Goal: Check status: Check status

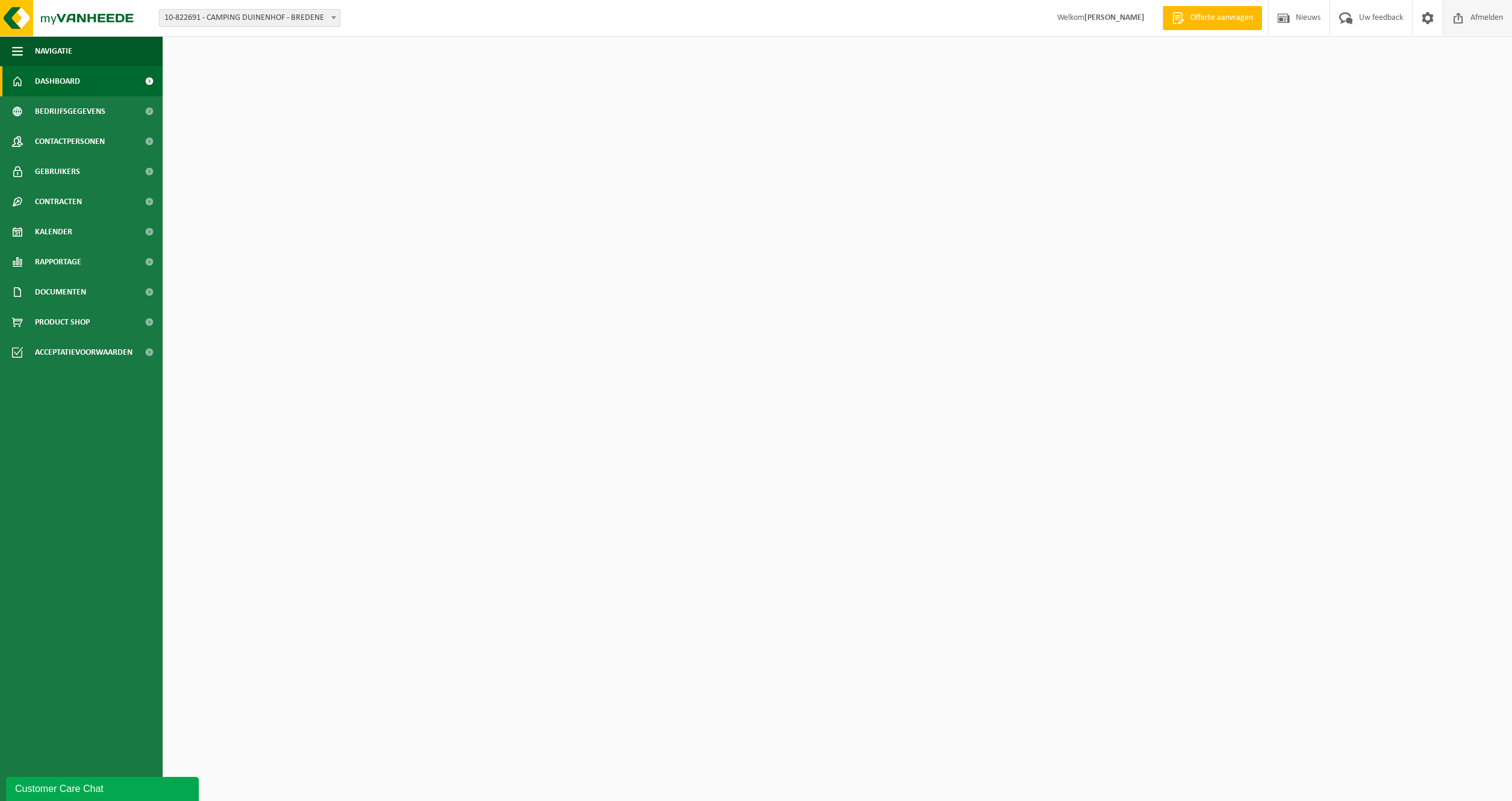
click at [1467, 19] on span "Afmelden" at bounding box center [1486, 18] width 38 height 36
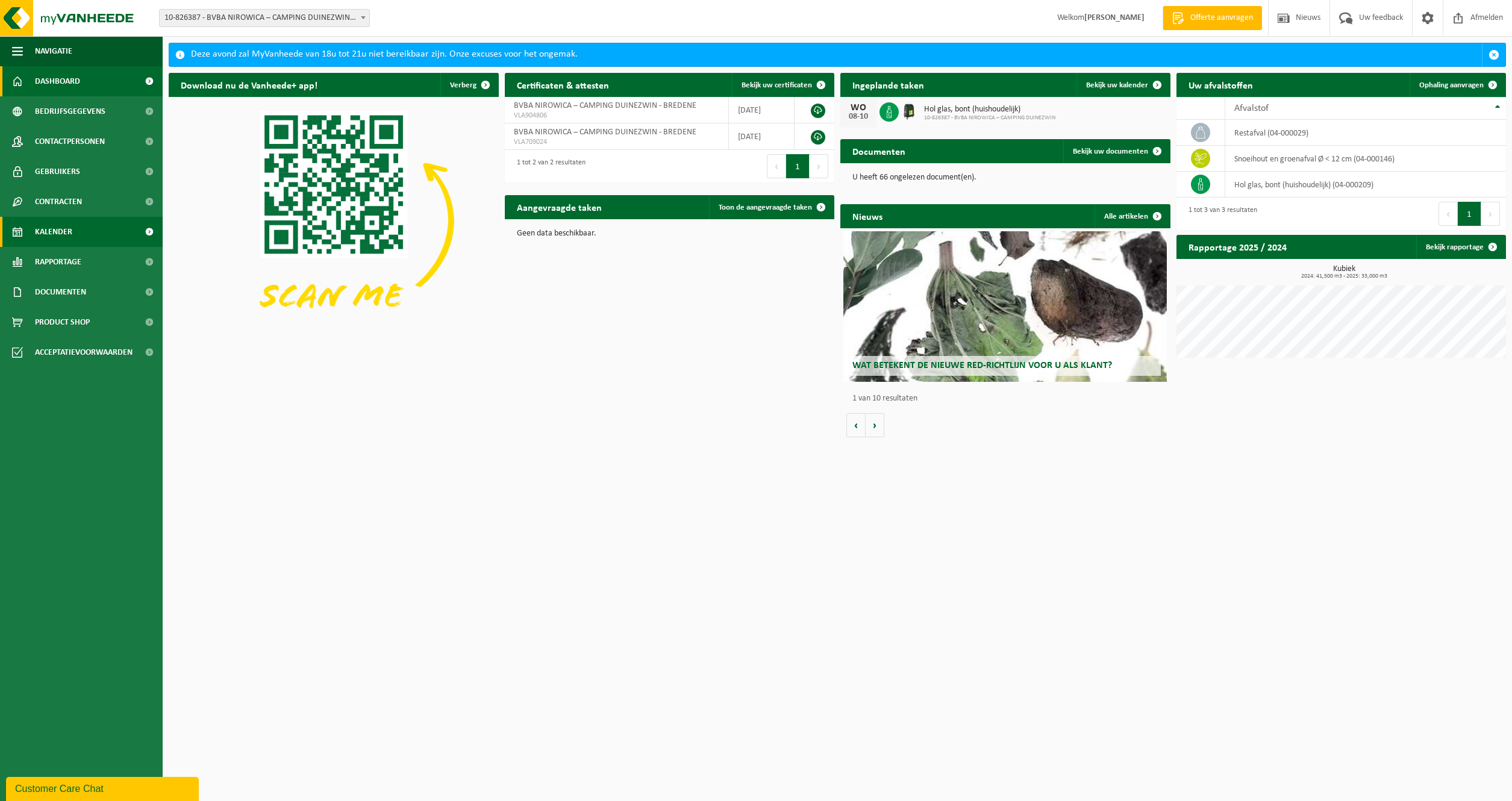
click at [68, 241] on span "Kalender" at bounding box center [54, 232] width 37 height 30
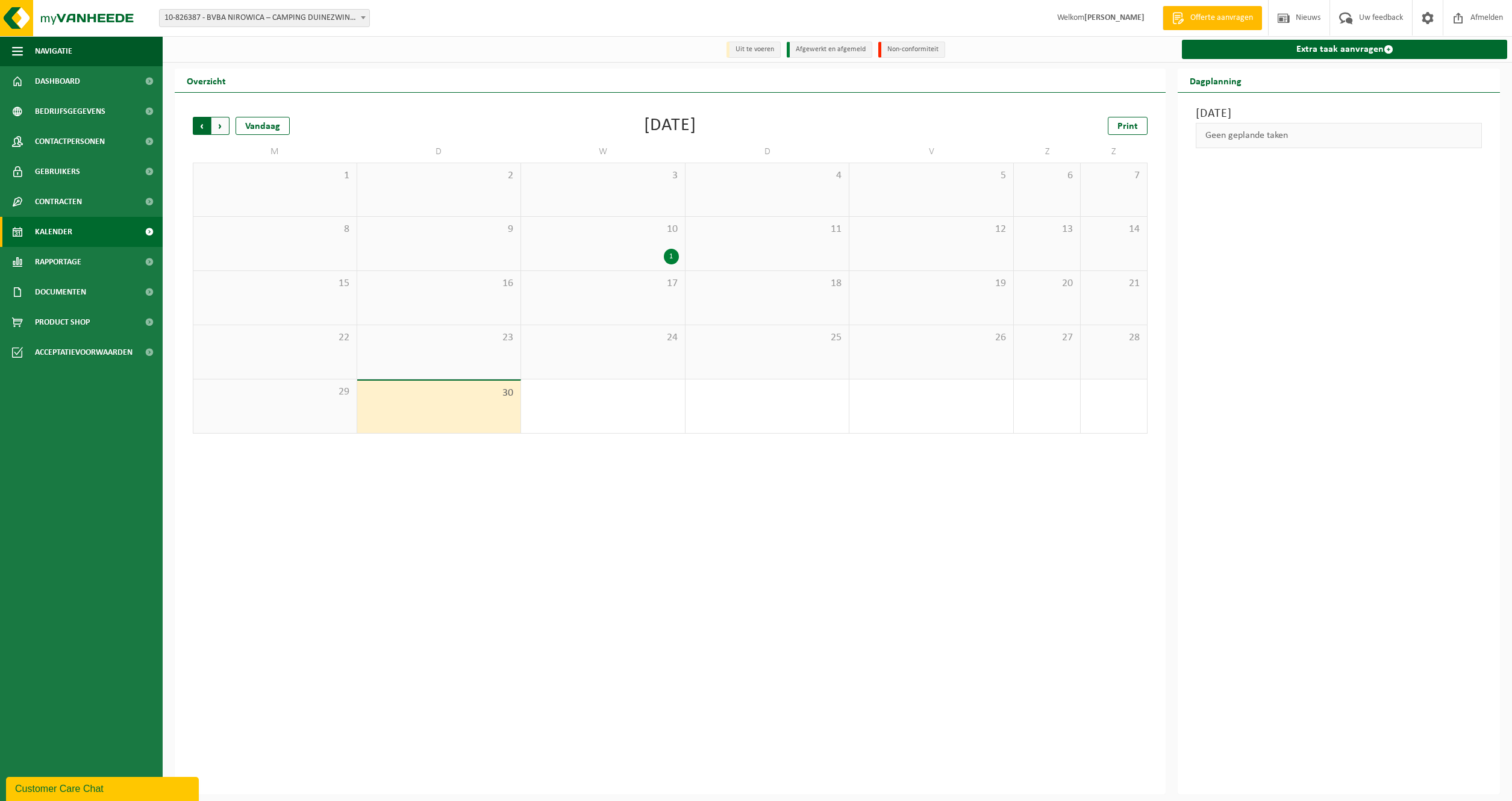
click at [226, 129] on span "Volgende" at bounding box center [220, 126] width 18 height 18
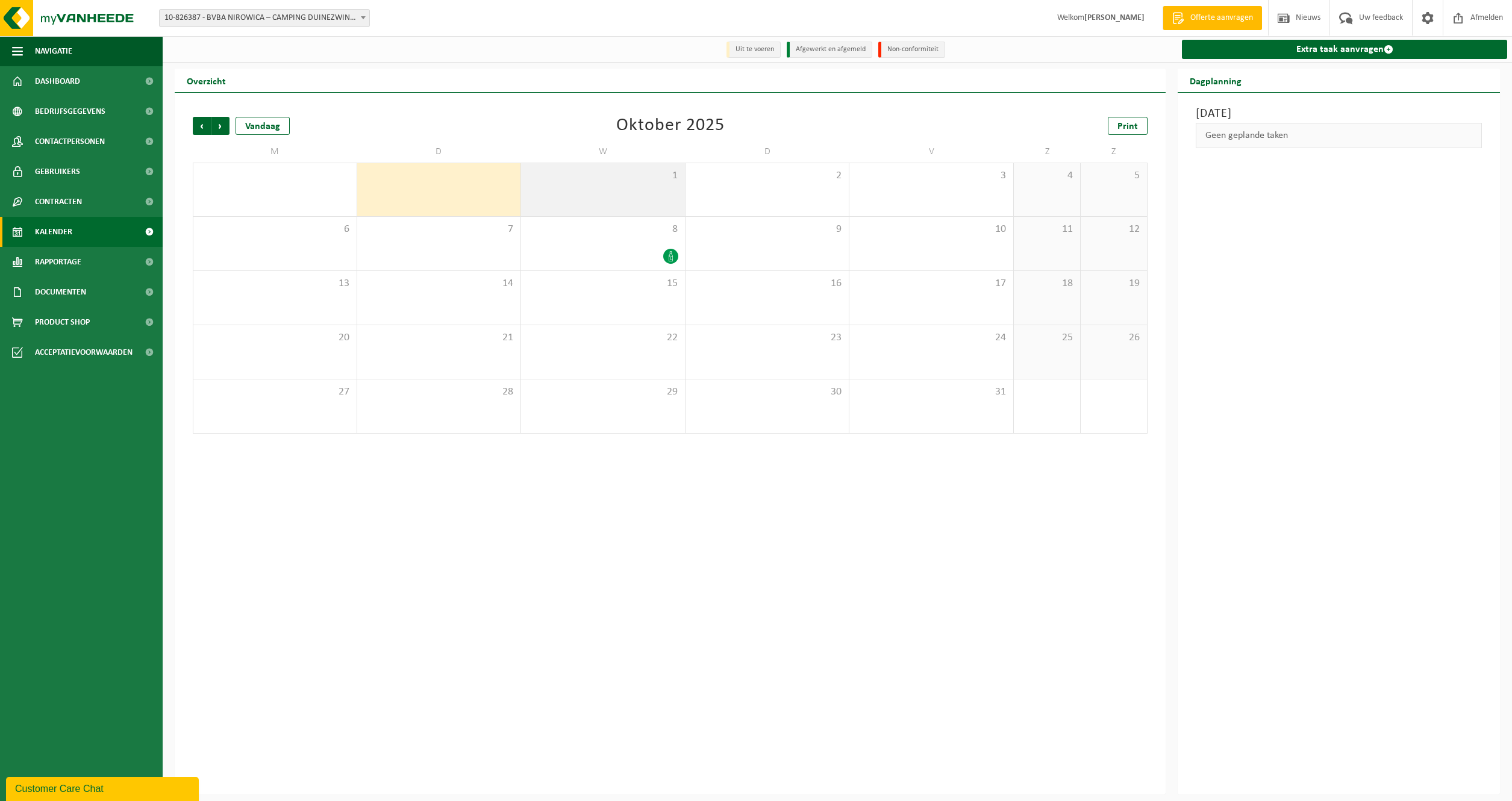
click at [603, 201] on div "1" at bounding box center [602, 190] width 164 height 53
